Goal: Transaction & Acquisition: Purchase product/service

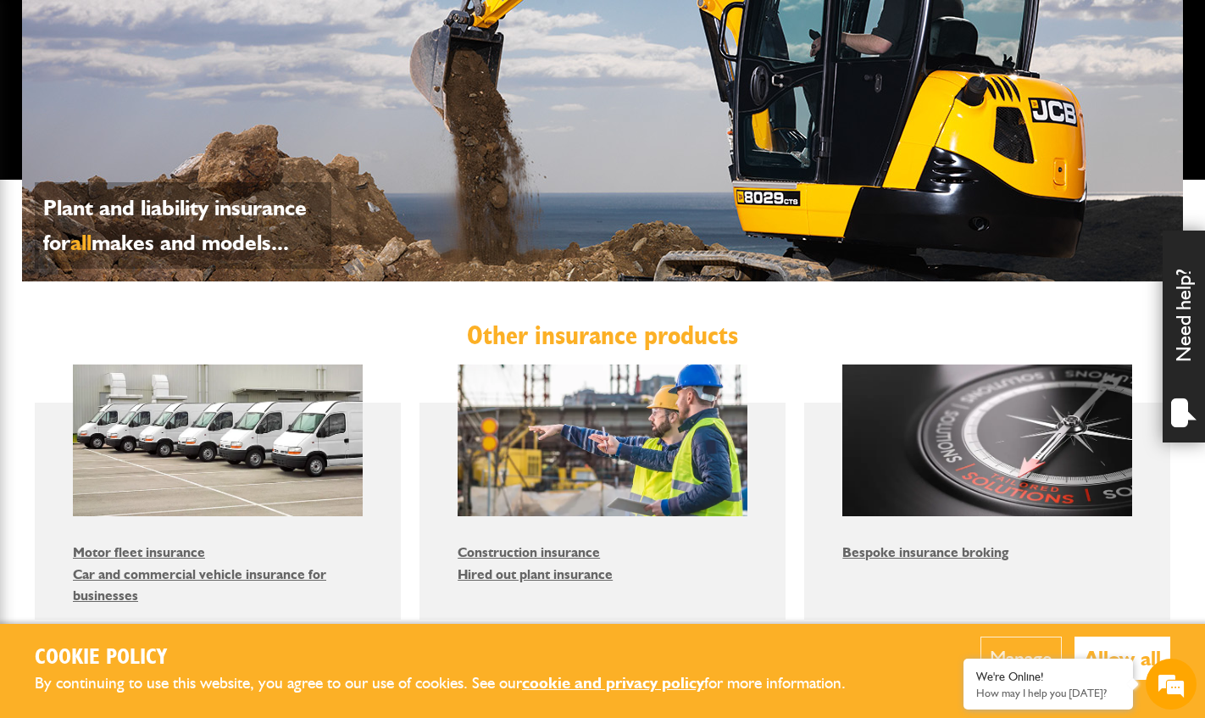
scroll to position [847, 0]
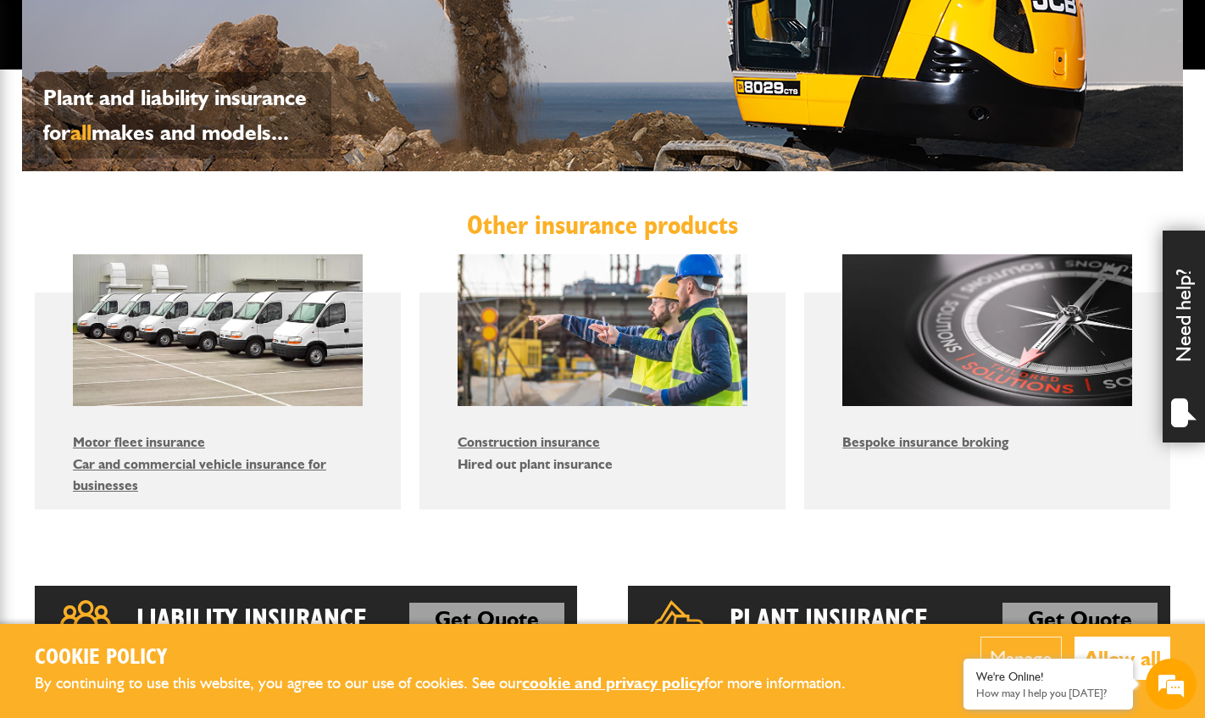
click at [540, 463] on link "Hired out plant insurance" at bounding box center [534, 464] width 155 height 16
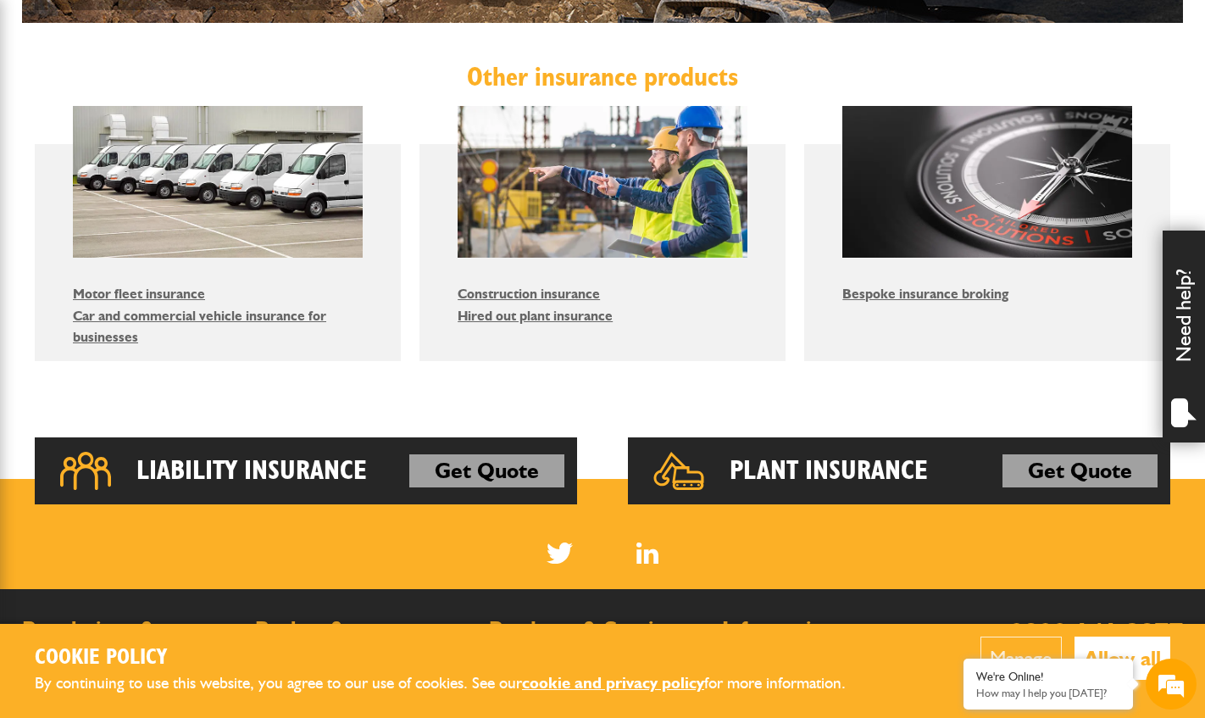
scroll to position [1017, 0]
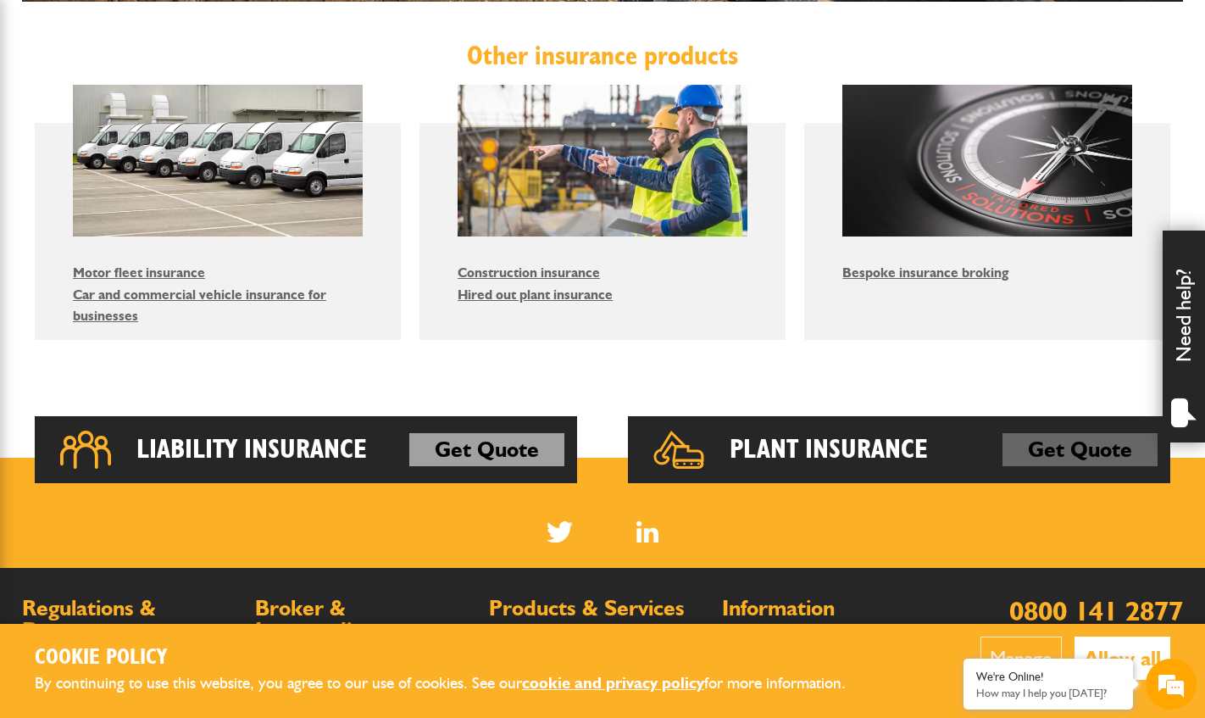
click at [1074, 447] on link "Get Quote" at bounding box center [1079, 450] width 155 height 34
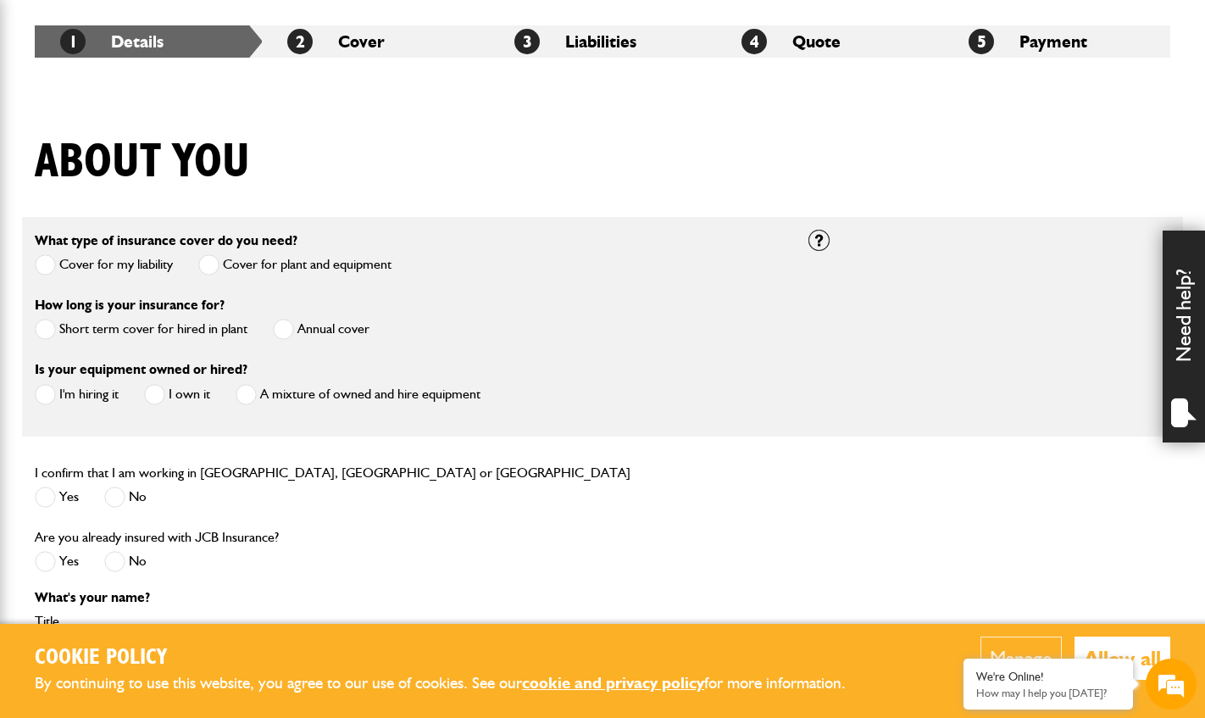
scroll to position [339, 0]
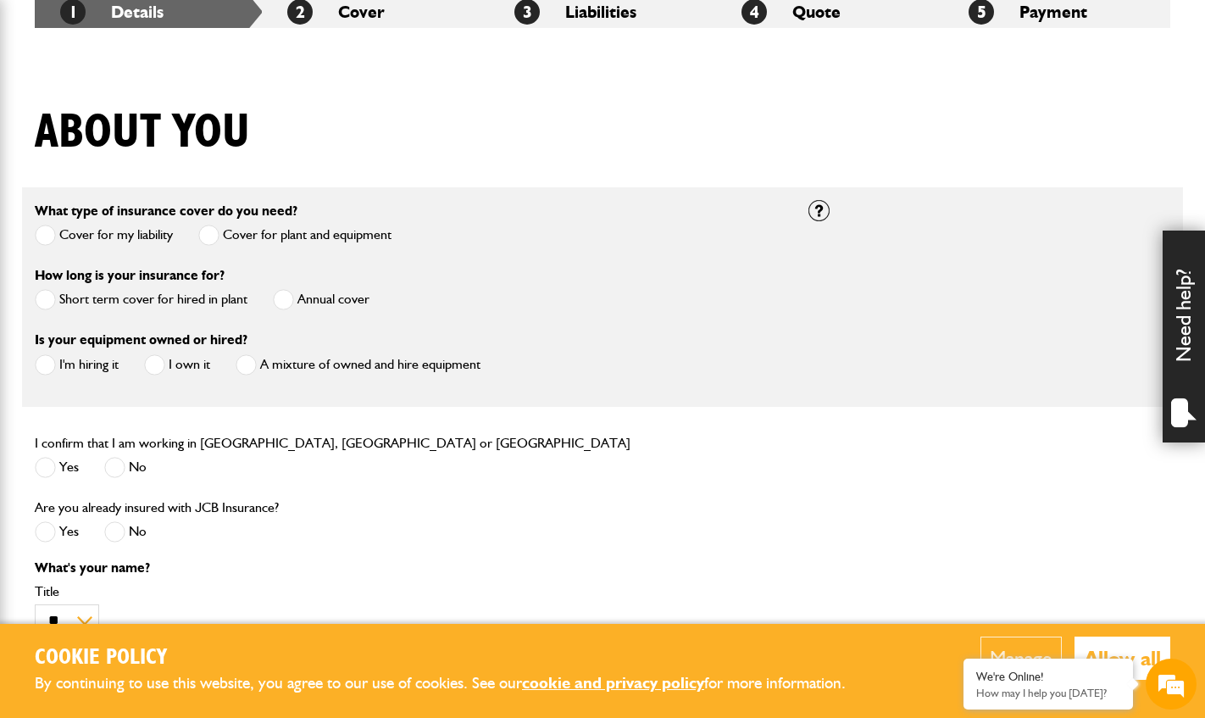
click at [47, 303] on span at bounding box center [45, 299] width 21 height 21
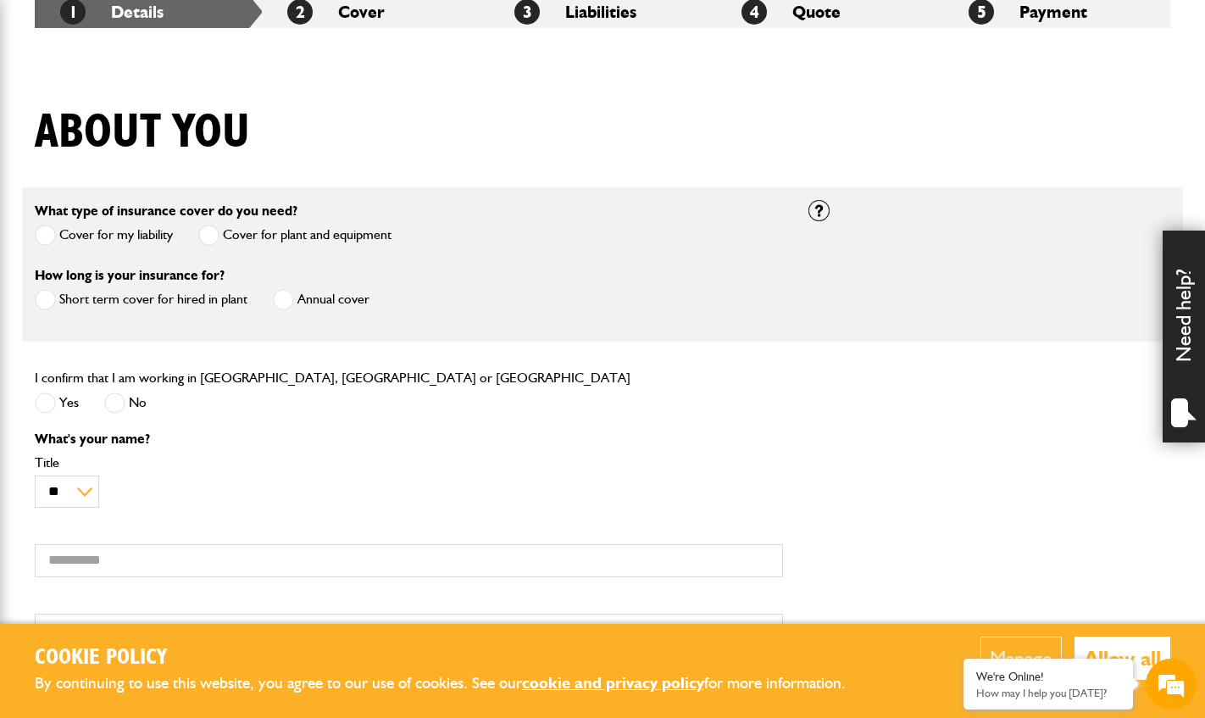
scroll to position [0, 0]
click at [53, 408] on span at bounding box center [45, 402] width 21 height 21
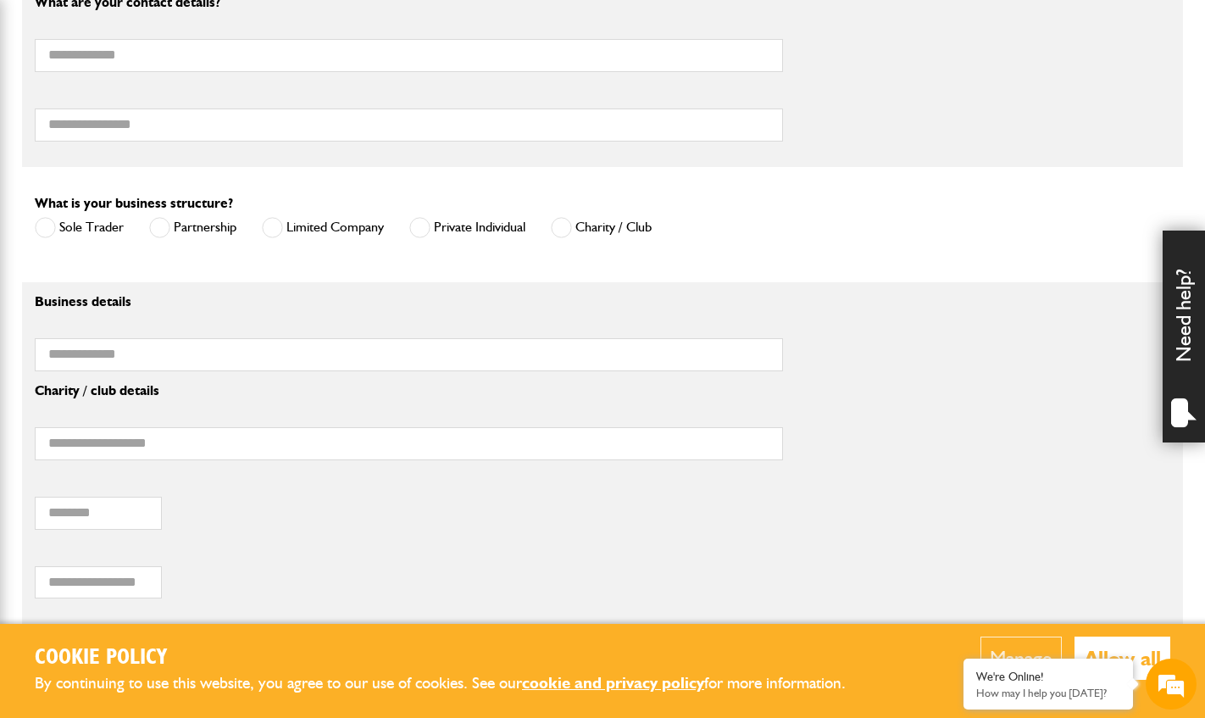
scroll to position [932, 0]
